Goal: Task Accomplishment & Management: Manage account settings

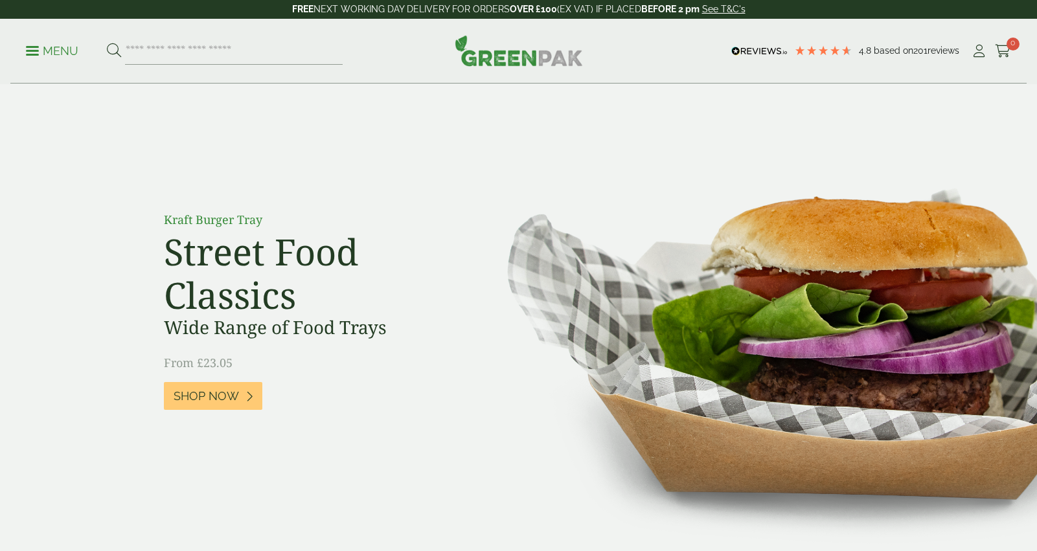
click at [32, 51] on span at bounding box center [32, 51] width 13 height 2
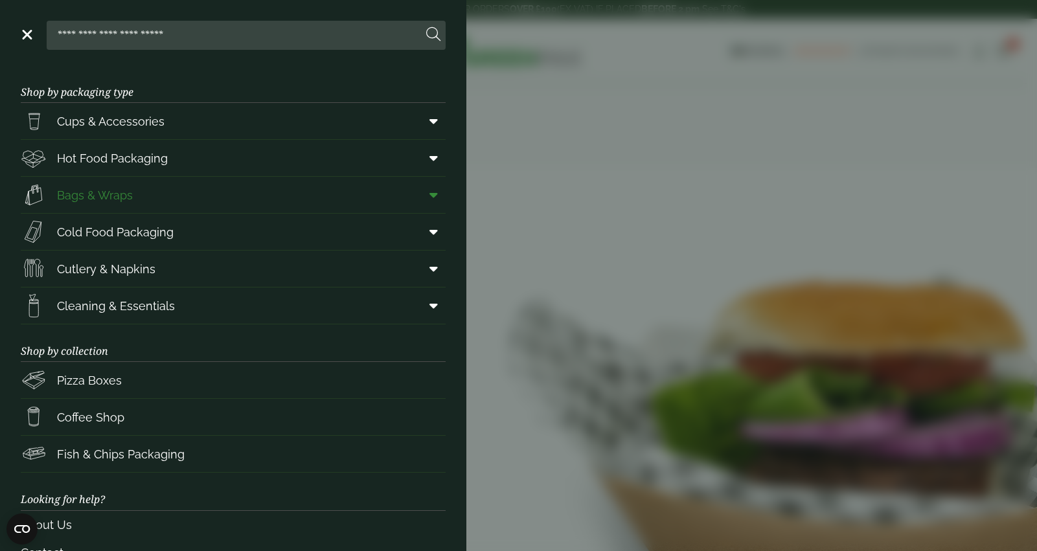
click at [169, 203] on link "Bags & Wraps" at bounding box center [233, 195] width 425 height 36
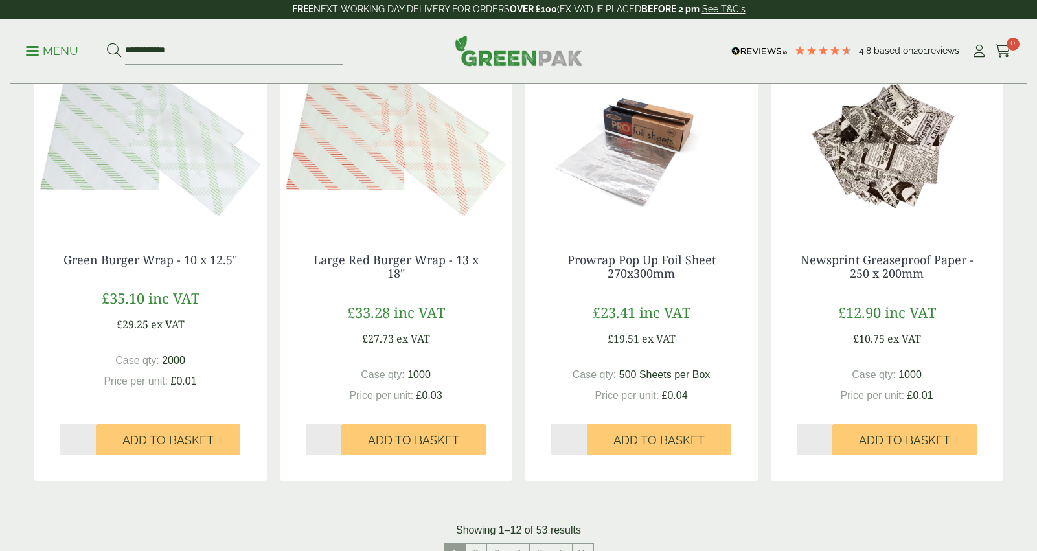
scroll to position [1357, 0]
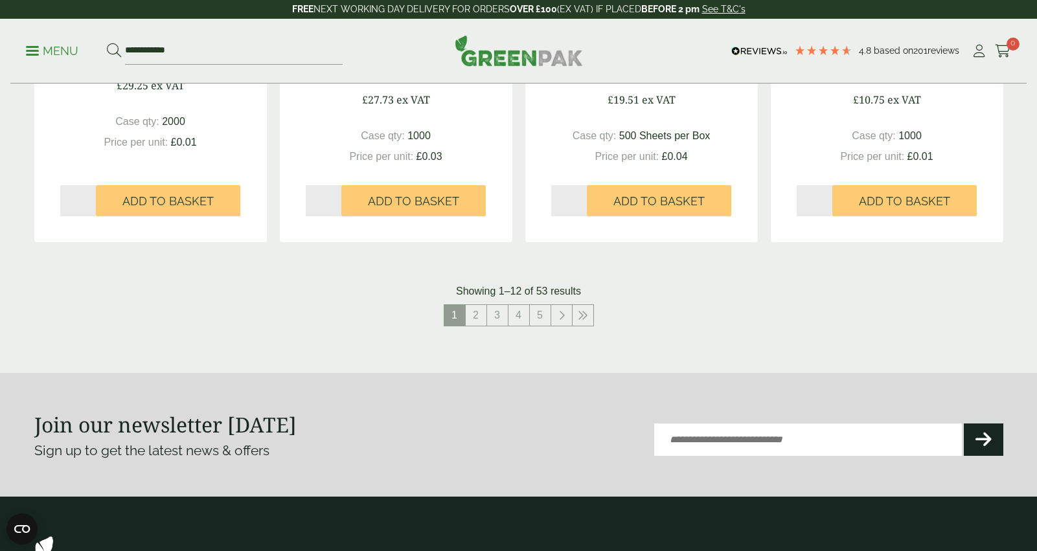
click at [22, 50] on div "**********" at bounding box center [518, 51] width 1017 height 65
click at [41, 52] on p "Menu" at bounding box center [52, 51] width 52 height 16
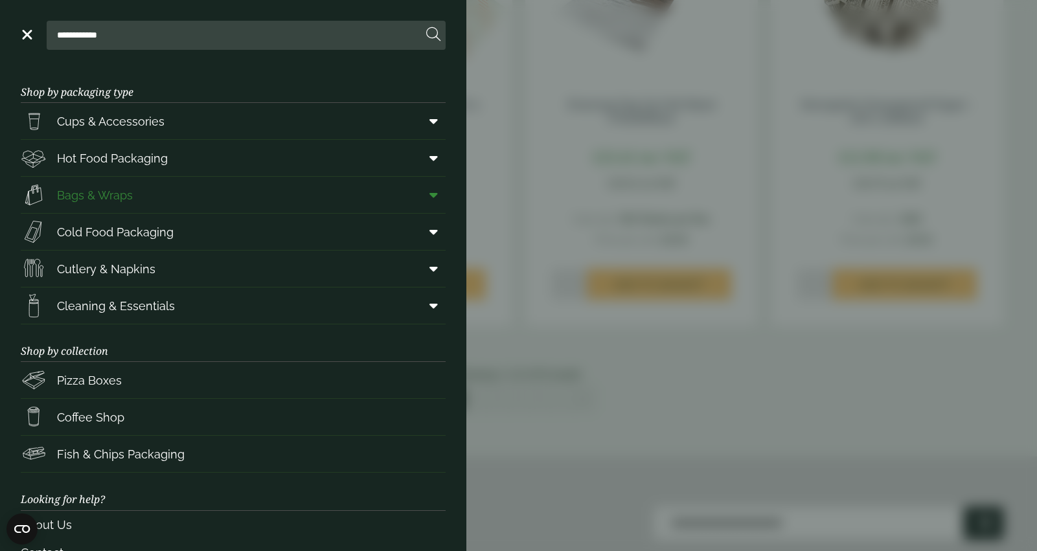
click at [432, 192] on icon at bounding box center [434, 195] width 8 height 13
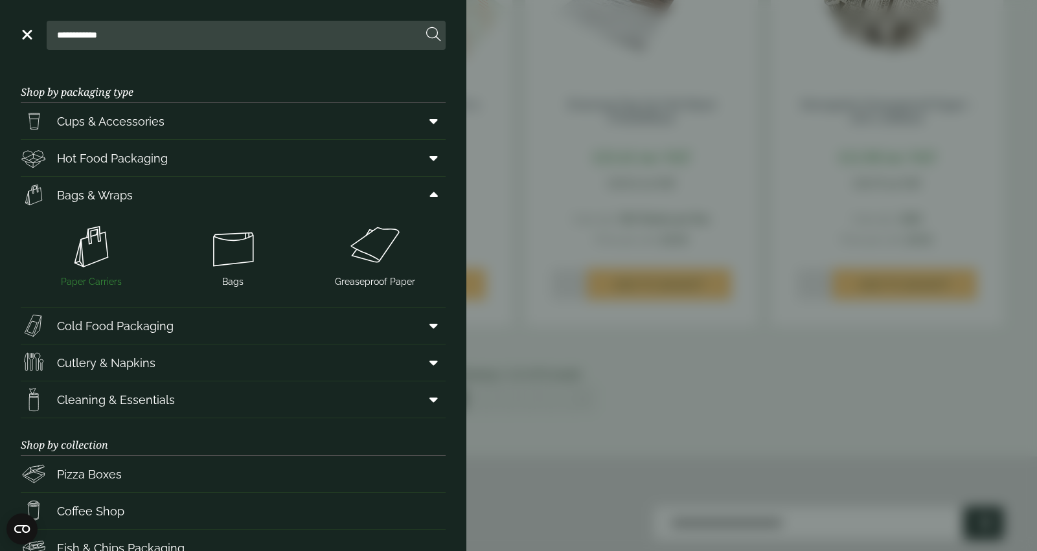
click at [86, 242] on img at bounding box center [92, 247] width 132 height 52
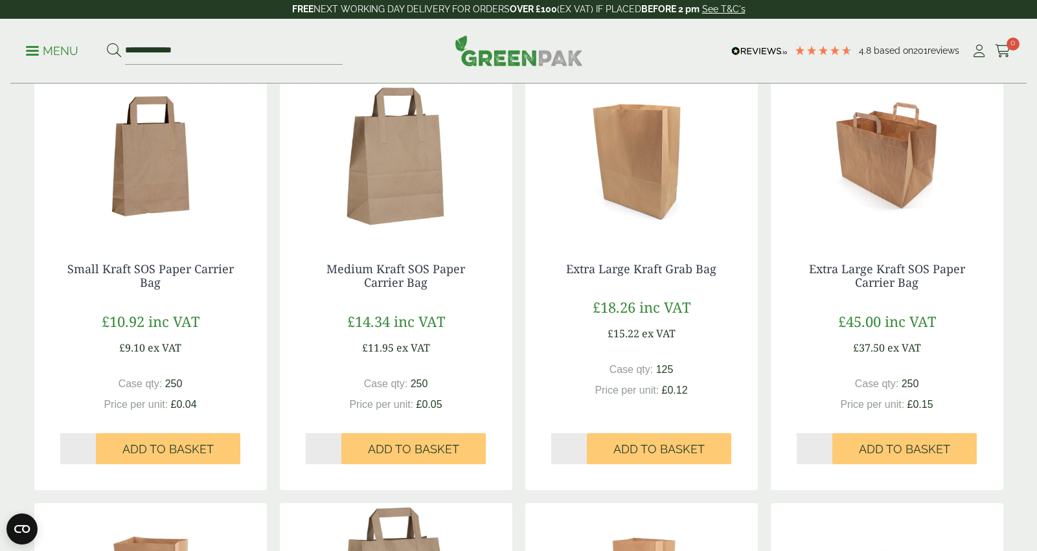
scroll to position [699, 0]
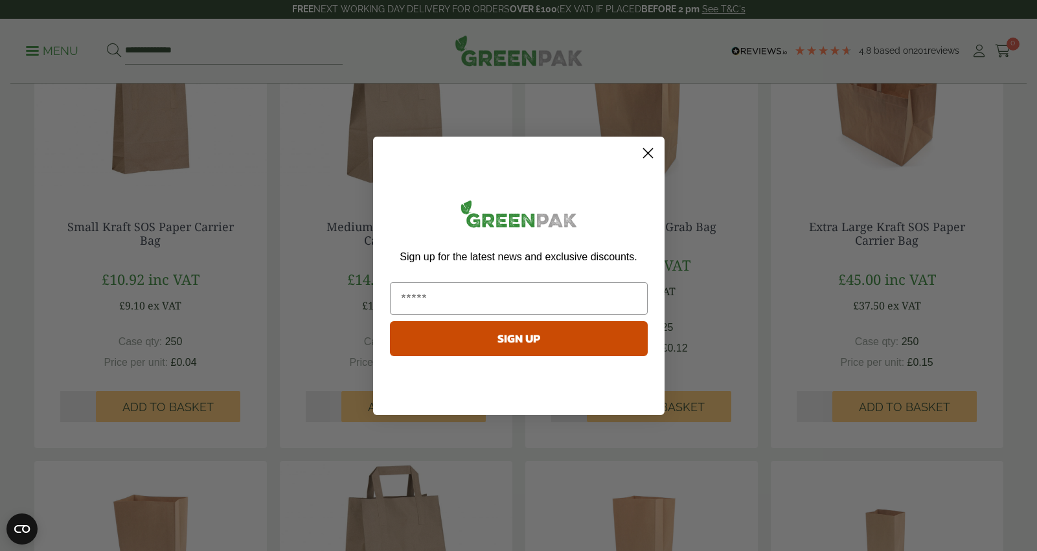
click at [652, 152] on circle "Close dialog" at bounding box center [647, 152] width 21 height 21
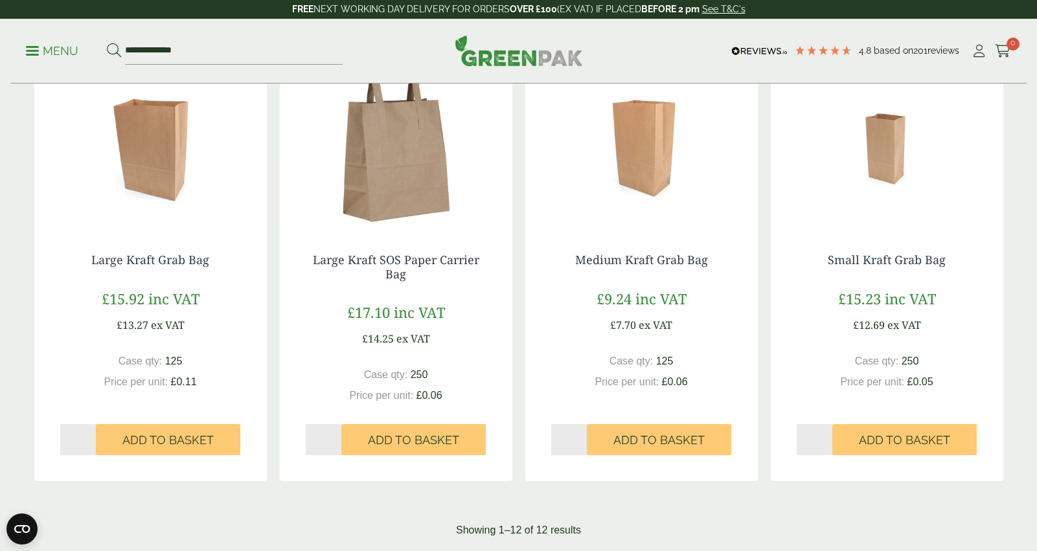
scroll to position [1142, 0]
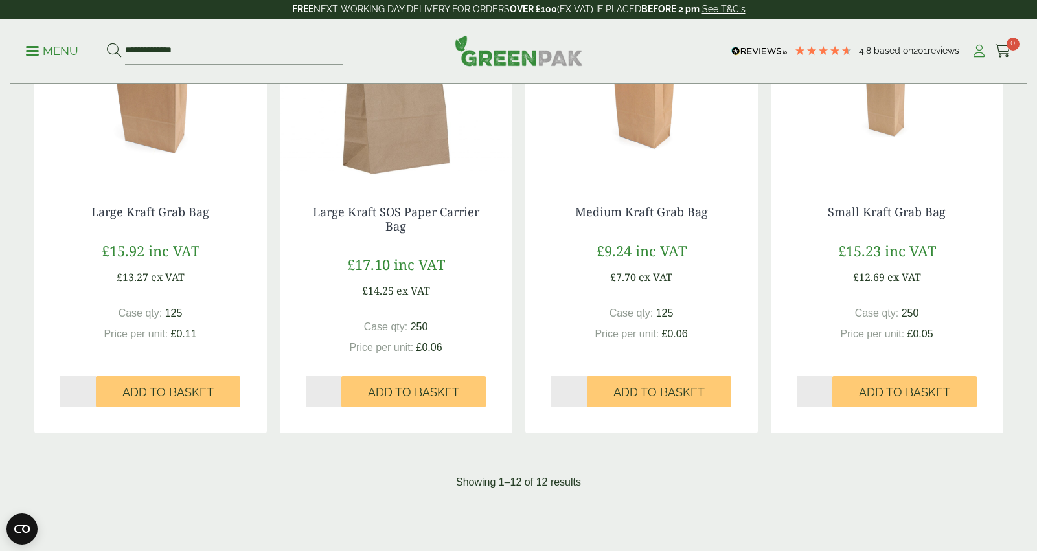
drag, startPoint x: 982, startPoint y: 51, endPoint x: 974, endPoint y: 49, distance: 8.0
click at [982, 50] on icon at bounding box center [979, 51] width 16 height 13
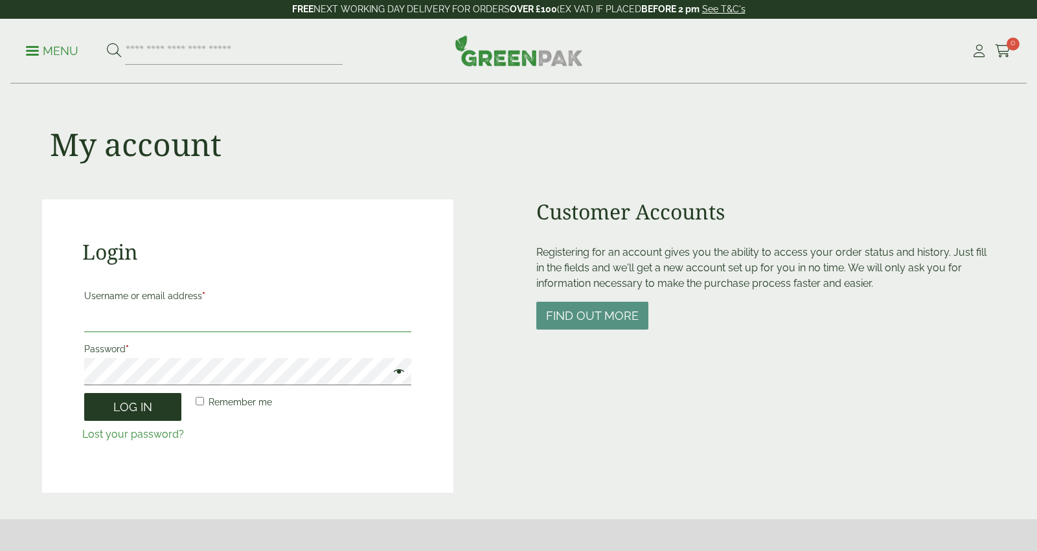
type input "**********"
click at [143, 403] on button "Log in" at bounding box center [132, 407] width 97 height 28
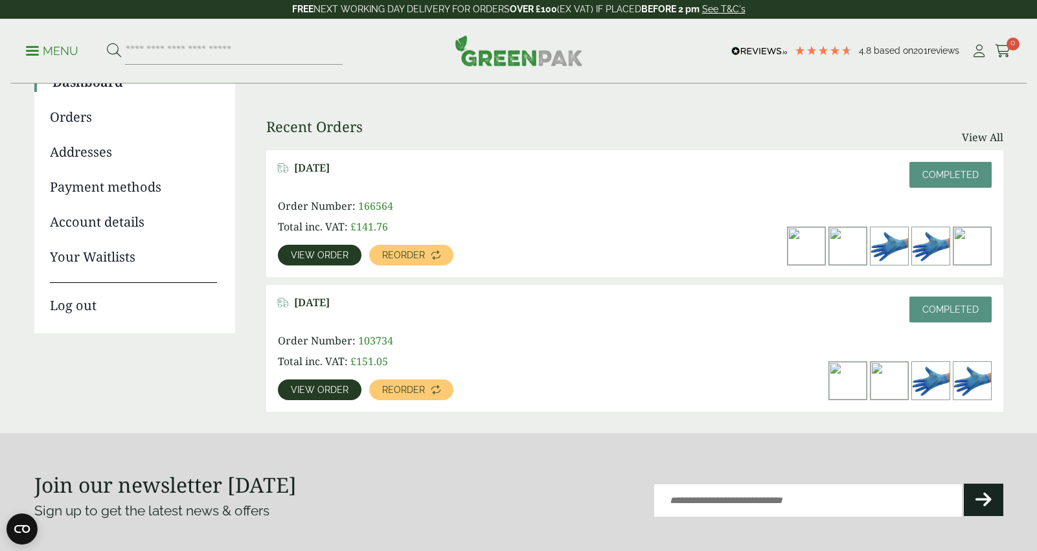
click at [337, 257] on span "View order" at bounding box center [320, 255] width 58 height 9
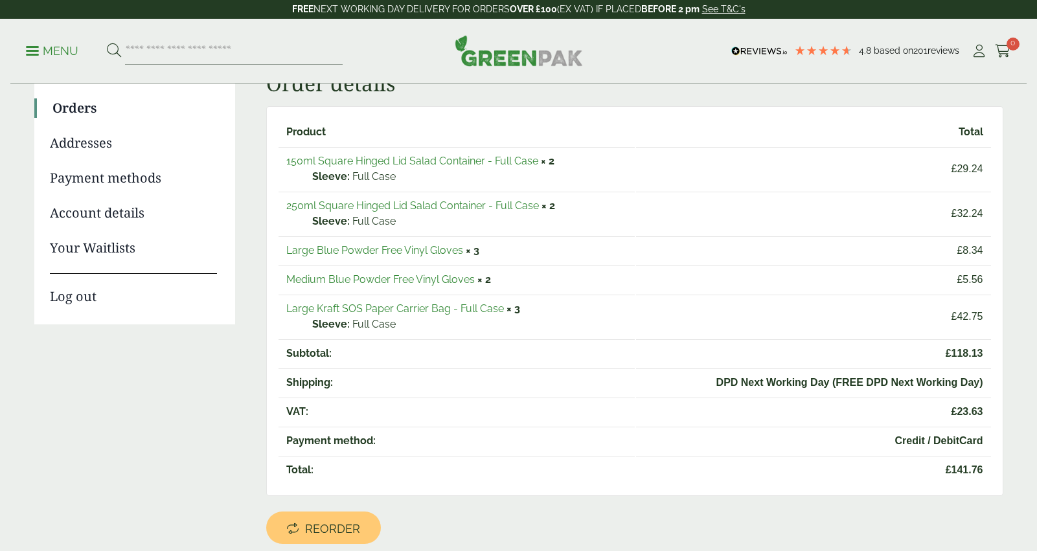
scroll to position [143, 0]
click at [418, 312] on link "Large Kraft SOS Paper Carrier Bag - Full Case" at bounding box center [395, 309] width 218 height 12
